Goal: Task Accomplishment & Management: Use online tool/utility

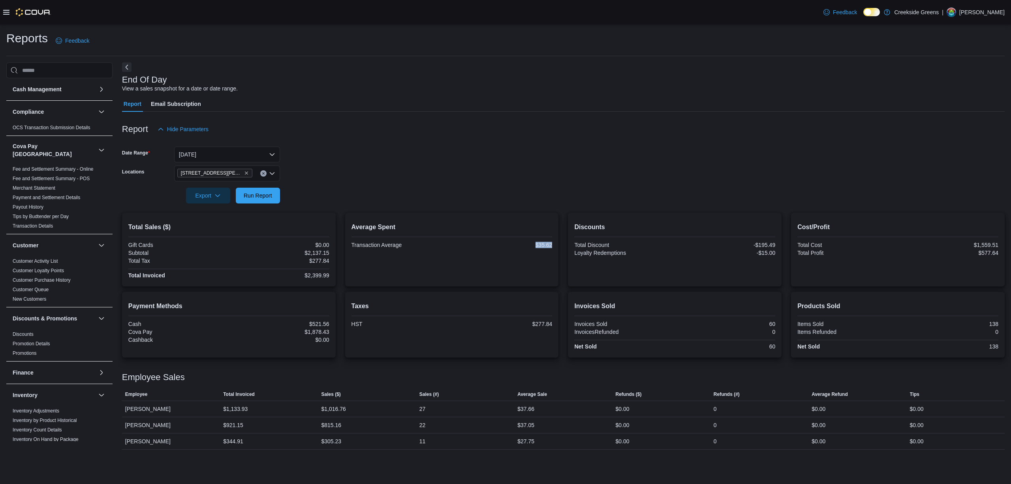
drag, startPoint x: 493, startPoint y: 252, endPoint x: 517, endPoint y: 243, distance: 25.8
click at [517, 243] on div "Average Spent Transaction Average $35.62" at bounding box center [452, 249] width 201 height 61
click at [261, 176] on button "Clear input" at bounding box center [263, 173] width 6 height 6
click at [220, 195] on span "[STREET_ADDRESS]" at bounding box center [218, 198] width 55 height 8
drag, startPoint x: 442, startPoint y: 194, endPoint x: 416, endPoint y: 193, distance: 26.1
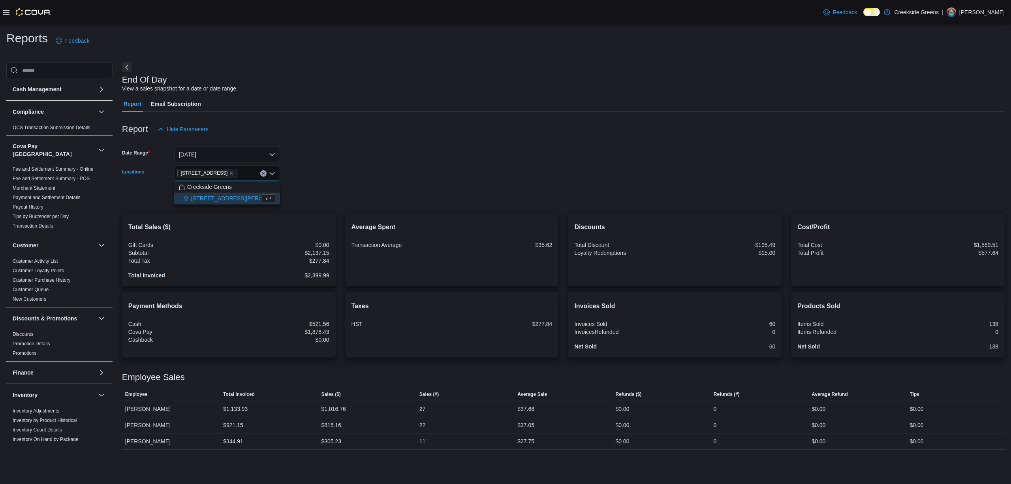
click at [435, 193] on form "Date Range [DATE] Locations [STREET_ADDRESS] Selected. [STREET_ADDRESS]. Press …" at bounding box center [563, 170] width 883 height 66
click at [264, 191] on span "Run Report" at bounding box center [258, 195] width 35 height 16
click at [263, 171] on button "Clear input" at bounding box center [263, 173] width 6 height 6
click at [215, 209] on span "[STREET_ADDRESS][PERSON_NAME]" at bounding box center [241, 210] width 100 height 8
drag, startPoint x: 391, startPoint y: 188, endPoint x: 345, endPoint y: 187, distance: 46.2
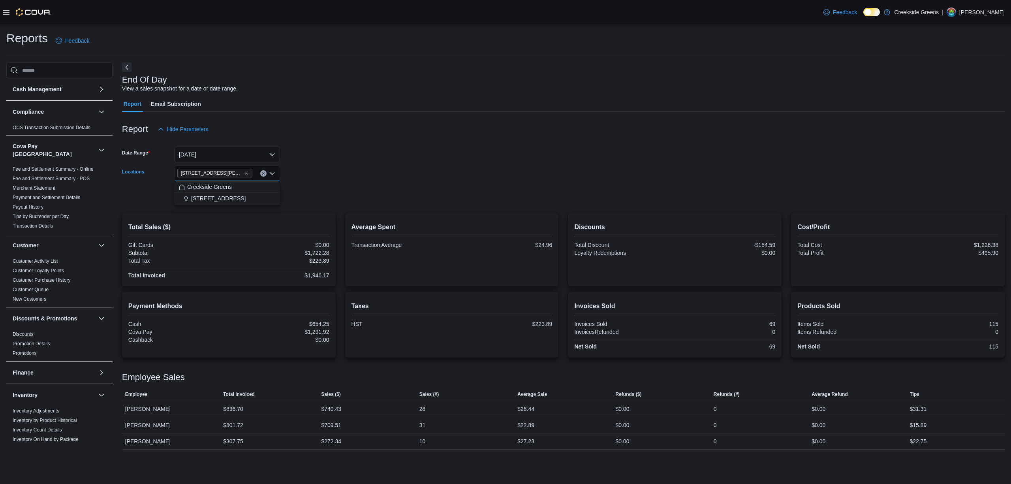
click at [388, 187] on form "Date Range [DATE] Locations [STREET_ADDRESS][PERSON_NAME] Combo box. Selected. …" at bounding box center [563, 170] width 883 height 66
click at [264, 199] on span "Run Report" at bounding box center [258, 195] width 35 height 16
click at [132, 66] on div "End Of Day View a sales snapshot for a date or date range. Report Email Subscri…" at bounding box center [563, 255] width 883 height 387
click at [130, 65] on button "Next" at bounding box center [126, 66] width 9 height 9
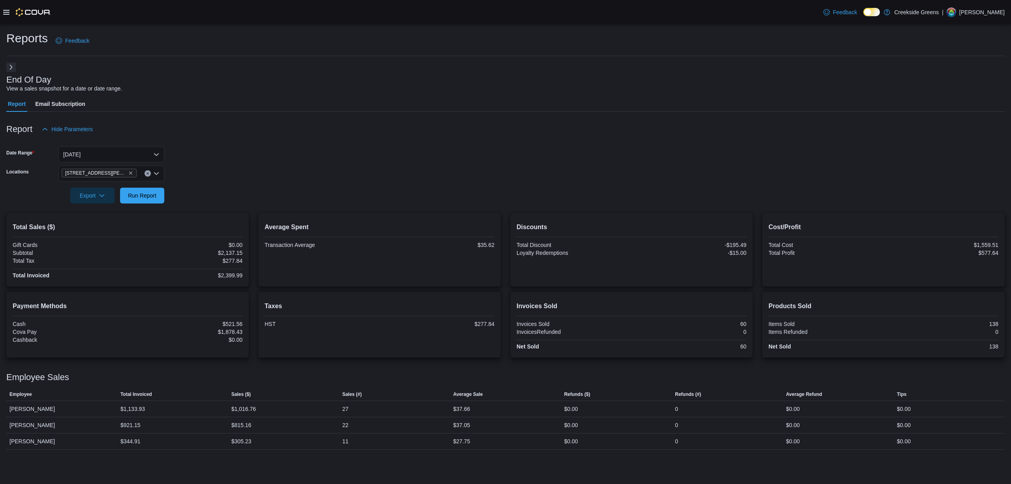
click at [421, 193] on form "Date Range [DATE] Locations [STREET_ADDRESS][PERSON_NAME] Export Run Report" at bounding box center [505, 170] width 999 height 66
